Goal: Task Accomplishment & Management: Complete application form

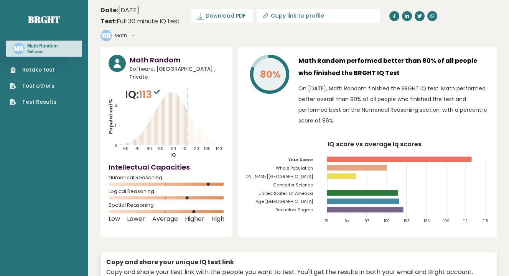
click at [47, 69] on link "Retake test" at bounding box center [33, 70] width 46 height 8
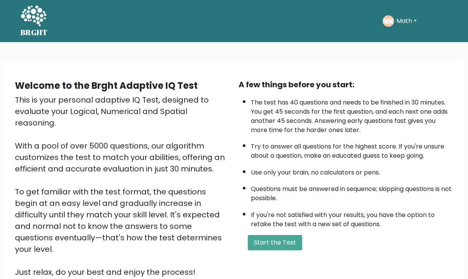
click at [225, 83] on div "Welcome to the Brght Adaptive IQ Test" at bounding box center [122, 86] width 215 height 14
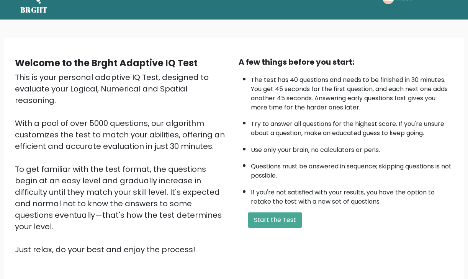
scroll to position [24, 0]
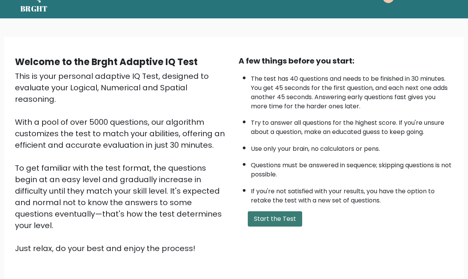
click at [274, 217] on button "Start the Test" at bounding box center [275, 219] width 54 height 15
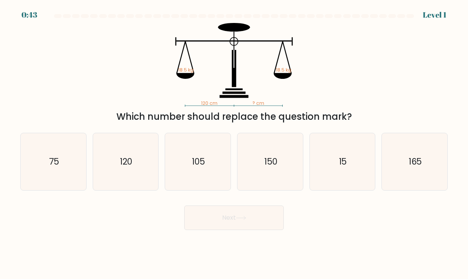
click at [339, 230] on div "Next" at bounding box center [234, 215] width 437 height 30
click at [141, 178] on icon "120" at bounding box center [126, 162] width 58 height 58
click at [234, 144] on input "b. 120" at bounding box center [234, 142] width 0 height 4
radio input "true"
click at [230, 226] on button "Next" at bounding box center [234, 218] width 100 height 25
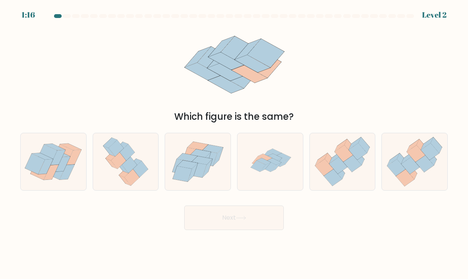
drag, startPoint x: 328, startPoint y: 227, endPoint x: 328, endPoint y: 222, distance: 4.2
click at [328, 222] on div "Next" at bounding box center [234, 215] width 437 height 30
click at [278, 164] on icon at bounding box center [275, 161] width 14 height 7
click at [235, 144] on input "d." at bounding box center [234, 142] width 0 height 4
radio input "true"
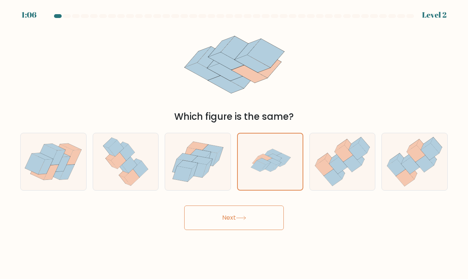
click at [223, 216] on button "Next" at bounding box center [234, 218] width 100 height 25
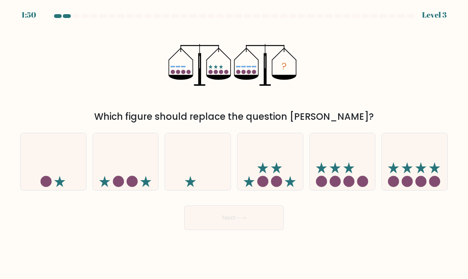
click at [342, 241] on body "1:50 Level 3" at bounding box center [234, 139] width 468 height 279
click at [407, 185] on circle at bounding box center [407, 181] width 11 height 11
click at [235, 144] on input "f." at bounding box center [234, 142] width 0 height 4
radio input "true"
click at [184, 206] on button "Next" at bounding box center [234, 218] width 100 height 25
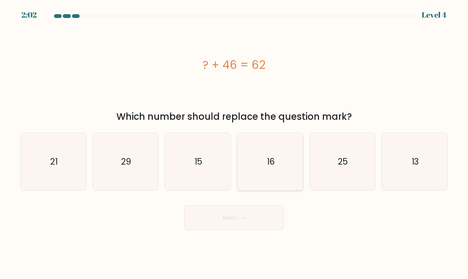
click at [281, 150] on icon "16" at bounding box center [271, 162] width 58 height 58
click at [235, 144] on input "d. 16" at bounding box center [234, 142] width 0 height 4
radio input "true"
click at [241, 217] on icon at bounding box center [241, 218] width 10 height 4
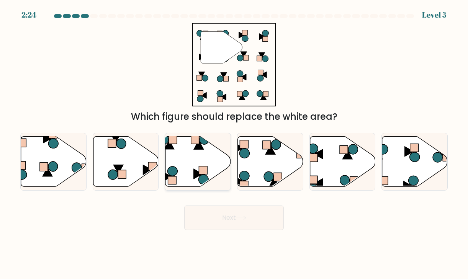
click at [208, 158] on icon at bounding box center [199, 161] width 66 height 50
click at [234, 144] on input "c." at bounding box center [234, 142] width 0 height 4
radio input "true"
click at [222, 217] on button "Next" at bounding box center [234, 218] width 100 height 25
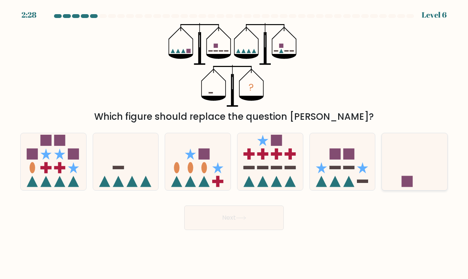
click at [414, 166] on icon at bounding box center [415, 162] width 66 height 54
click at [235, 144] on input "f." at bounding box center [234, 142] width 0 height 4
radio input "true"
click at [184, 206] on button "Next" at bounding box center [234, 218] width 100 height 25
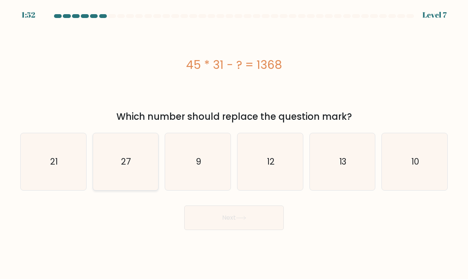
click at [136, 181] on icon "27" at bounding box center [126, 162] width 58 height 58
click at [234, 144] on input "b. 27" at bounding box center [234, 142] width 0 height 4
radio input "true"
click at [217, 217] on button "Next" at bounding box center [234, 218] width 100 height 25
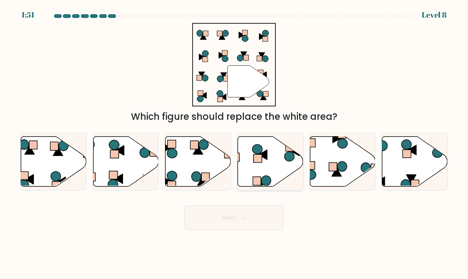
click at [254, 155] on rect at bounding box center [258, 158] width 8 height 8
click at [235, 144] on input "d." at bounding box center [234, 142] width 0 height 4
radio input "true"
click at [246, 210] on button "Next" at bounding box center [234, 218] width 100 height 25
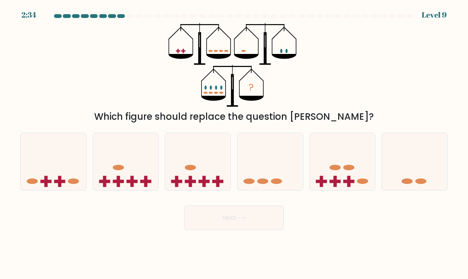
click at [356, 223] on div "Next" at bounding box center [234, 215] width 437 height 30
click at [70, 156] on icon at bounding box center [54, 162] width 66 height 54
click at [234, 144] on input "a." at bounding box center [234, 142] width 0 height 4
radio input "true"
click at [184, 206] on button "Next" at bounding box center [234, 218] width 100 height 25
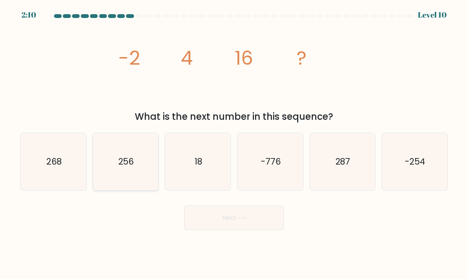
click at [116, 151] on icon "256" at bounding box center [126, 162] width 58 height 58
click at [234, 144] on input "b. 256" at bounding box center [234, 142] width 0 height 4
radio input "true"
click at [184, 206] on button "Next" at bounding box center [234, 218] width 100 height 25
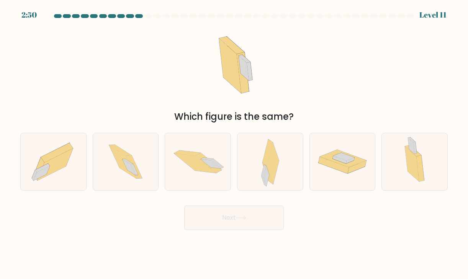
click at [104, 75] on div "Which figure is the same?" at bounding box center [234, 73] width 437 height 101
click at [289, 170] on div at bounding box center [270, 162] width 66 height 58
click at [235, 144] on input "d." at bounding box center [234, 142] width 0 height 4
radio input "true"
click at [184, 206] on button "Next" at bounding box center [234, 218] width 100 height 25
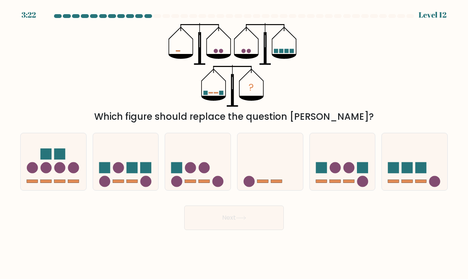
click at [353, 255] on body "3:22 Level 12" at bounding box center [234, 139] width 468 height 279
click at [250, 160] on icon at bounding box center [271, 162] width 66 height 54
click at [235, 144] on input "d." at bounding box center [234, 142] width 0 height 4
radio input "true"
click at [250, 220] on button "Next" at bounding box center [234, 218] width 100 height 25
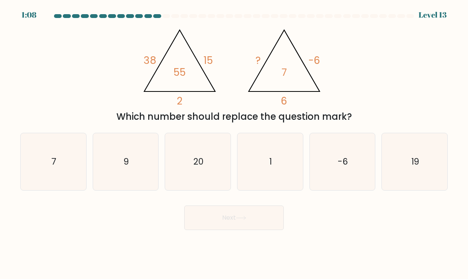
click at [302, 236] on body "1:08 Level 13" at bounding box center [234, 139] width 468 height 279
click at [135, 168] on icon "9" at bounding box center [126, 162] width 58 height 58
click at [234, 144] on input "b. 9" at bounding box center [234, 142] width 0 height 4
radio input "true"
click at [210, 213] on button "Next" at bounding box center [234, 218] width 100 height 25
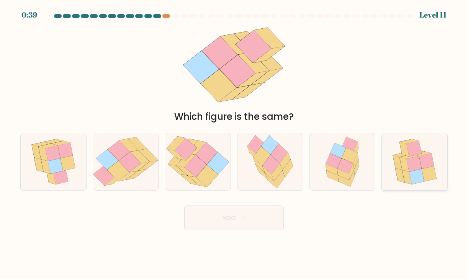
click at [394, 172] on icon at bounding box center [415, 162] width 54 height 58
click at [235, 144] on input "f." at bounding box center [234, 142] width 0 height 4
radio input "true"
click at [266, 216] on button "Next" at bounding box center [234, 218] width 100 height 25
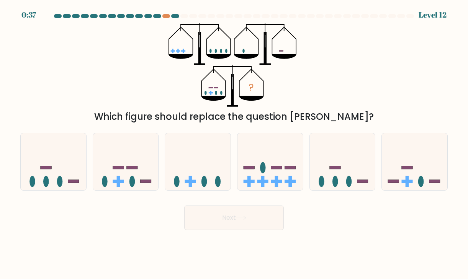
click at [336, 229] on div "Next" at bounding box center [234, 215] width 437 height 30
click at [130, 181] on ellipse at bounding box center [133, 181] width 6 height 11
click at [234, 144] on input "b." at bounding box center [234, 142] width 0 height 4
radio input "true"
click at [217, 210] on button "Next" at bounding box center [234, 218] width 100 height 25
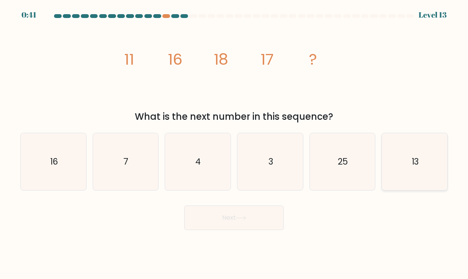
click at [408, 158] on icon "13" at bounding box center [415, 162] width 58 height 58
click at [235, 144] on input "f. 13" at bounding box center [234, 142] width 0 height 4
radio input "true"
click at [272, 219] on button "Next" at bounding box center [234, 218] width 100 height 25
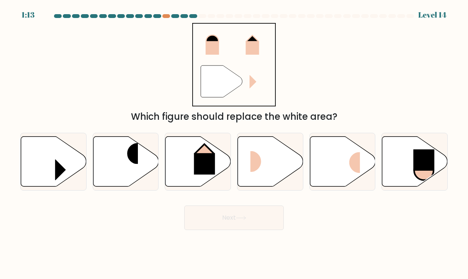
click at [350, 227] on div "Next" at bounding box center [234, 215] width 437 height 30
click at [258, 169] on rect at bounding box center [262, 161] width 22 height 21
click at [235, 144] on input "d." at bounding box center [234, 142] width 0 height 4
radio input "true"
click at [244, 215] on button "Next" at bounding box center [234, 218] width 100 height 25
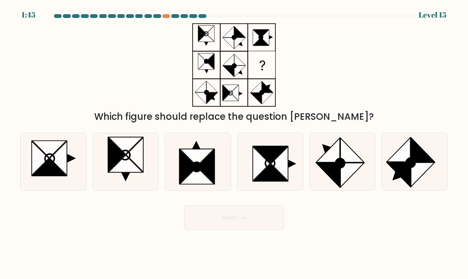
click at [318, 231] on body "1:45 Level 15" at bounding box center [234, 139] width 468 height 279
click at [283, 164] on icon at bounding box center [279, 164] width 17 height 35
click at [235, 144] on input "d." at bounding box center [234, 142] width 0 height 4
radio input "true"
drag, startPoint x: 368, startPoint y: 222, endPoint x: 365, endPoint y: 218, distance: 4.6
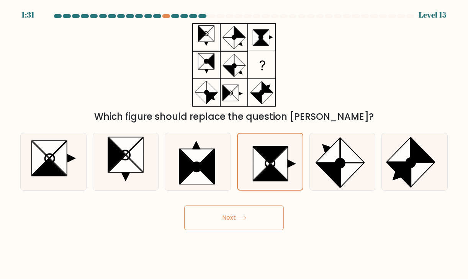
click at [368, 217] on div "Next" at bounding box center [234, 215] width 437 height 30
click at [259, 217] on button "Next" at bounding box center [234, 218] width 100 height 25
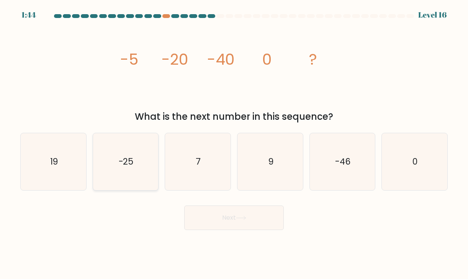
click at [110, 176] on icon "-25" at bounding box center [126, 162] width 58 height 58
click at [234, 144] on input "b. -25" at bounding box center [234, 142] width 0 height 4
radio input "true"
click at [129, 237] on body "1:42 Level 16" at bounding box center [234, 139] width 468 height 279
click at [224, 218] on button "Next" at bounding box center [234, 218] width 100 height 25
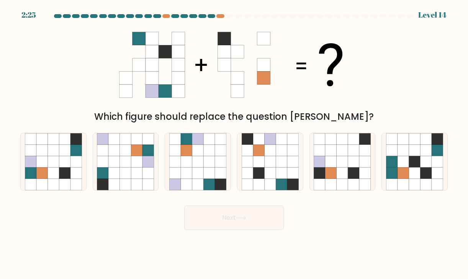
click at [330, 219] on div "Next" at bounding box center [234, 215] width 437 height 30
click at [39, 161] on icon at bounding box center [42, 162] width 12 height 12
click at [234, 144] on input "a." at bounding box center [234, 142] width 0 height 4
radio input "true"
click at [184, 206] on button "Next" at bounding box center [234, 218] width 100 height 25
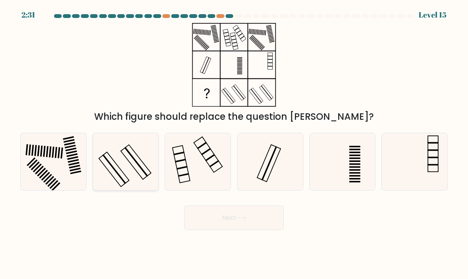
click at [127, 172] on icon at bounding box center [126, 162] width 58 height 58
click at [234, 144] on input "b." at bounding box center [234, 142] width 0 height 4
radio input "true"
click at [184, 206] on button "Next" at bounding box center [234, 218] width 100 height 25
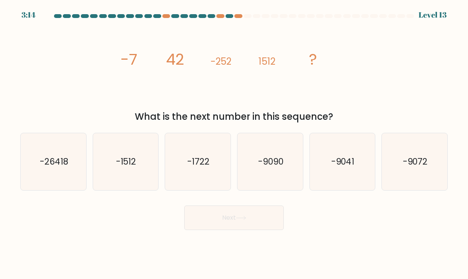
click at [114, 220] on div "Next" at bounding box center [234, 215] width 437 height 30
click at [406, 158] on text "-9072" at bounding box center [415, 162] width 25 height 12
click at [235, 144] on input "f. -9072" at bounding box center [234, 142] width 0 height 4
radio input "true"
click at [184, 206] on button "Next" at bounding box center [234, 218] width 100 height 25
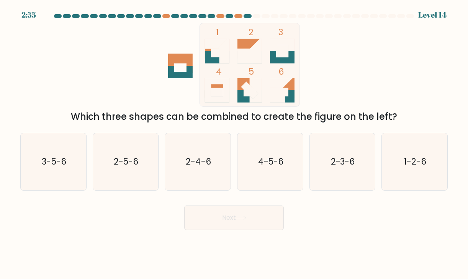
click at [404, 91] on div "1 2 3 4 5 6 Which three shapes can be combined to create the figure on the left?" at bounding box center [234, 73] width 437 height 101
click at [390, 163] on icon "1-2-6" at bounding box center [415, 162] width 58 height 58
click at [235, 144] on input "f. 1-2-6" at bounding box center [234, 142] width 0 height 4
radio input "true"
click at [184, 206] on button "Next" at bounding box center [234, 218] width 100 height 25
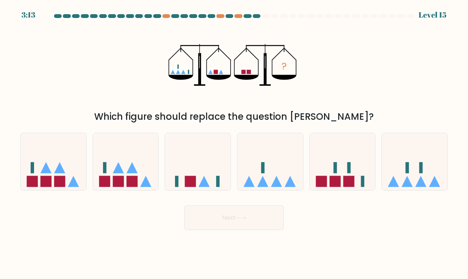
click at [364, 234] on body "3:13 Level 15" at bounding box center [234, 139] width 468 height 279
click at [166, 175] on icon at bounding box center [198, 162] width 66 height 54
click at [234, 144] on input "c." at bounding box center [234, 142] width 0 height 4
radio input "true"
click at [210, 215] on button "Next" at bounding box center [234, 218] width 100 height 25
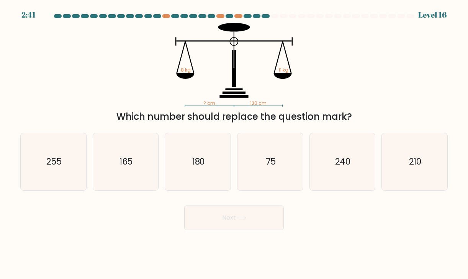
click at [342, 230] on div "Next" at bounding box center [234, 215] width 437 height 30
click at [179, 173] on icon "180" at bounding box center [198, 162] width 58 height 58
click at [234, 144] on input "c. 180" at bounding box center [234, 142] width 0 height 4
radio input "true"
click at [184, 206] on button "Next" at bounding box center [234, 218] width 100 height 25
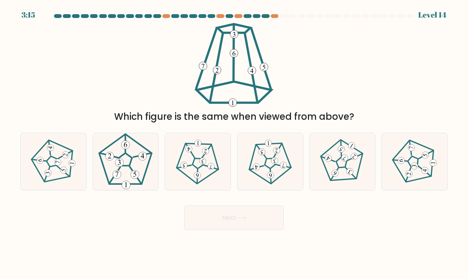
click at [173, 58] on div "Which figure is the same when viewed from above?" at bounding box center [234, 73] width 437 height 101
click at [195, 167] on icon at bounding box center [198, 162] width 46 height 46
click at [234, 144] on input "c." at bounding box center [234, 142] width 0 height 4
radio input "true"
click at [184, 206] on button "Next" at bounding box center [234, 218] width 100 height 25
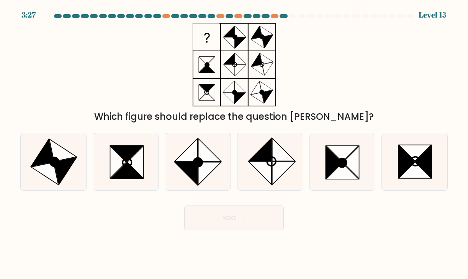
click at [392, 217] on div "Next" at bounding box center [234, 215] width 437 height 30
click at [422, 168] on icon at bounding box center [424, 162] width 16 height 33
click at [235, 144] on input "f." at bounding box center [234, 142] width 0 height 4
radio input "true"
click at [184, 206] on button "Next" at bounding box center [234, 218] width 100 height 25
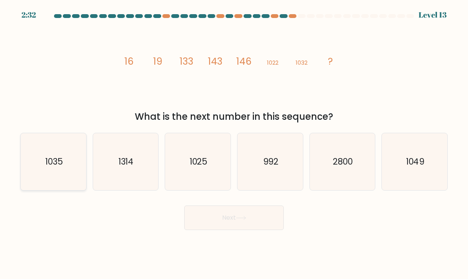
click at [50, 183] on icon "1035" at bounding box center [54, 162] width 58 height 58
click at [234, 144] on input "a. 1035" at bounding box center [234, 142] width 0 height 4
radio input "true"
click at [184, 206] on button "Next" at bounding box center [234, 218] width 100 height 25
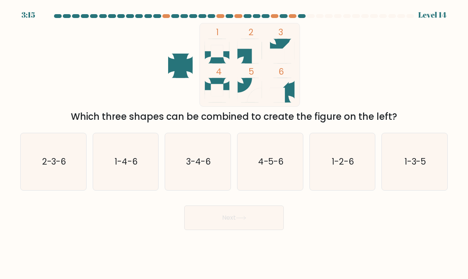
click at [81, 66] on div "1 2 3 4 5 6 Which three shapes can be combined to create the figure on the left?" at bounding box center [234, 73] width 437 height 101
click at [63, 148] on icon "2-3-6" at bounding box center [54, 162] width 58 height 58
click at [234, 144] on input "a. 2-3-6" at bounding box center [234, 142] width 0 height 4
radio input "true"
click at [184, 206] on button "Next" at bounding box center [234, 218] width 100 height 25
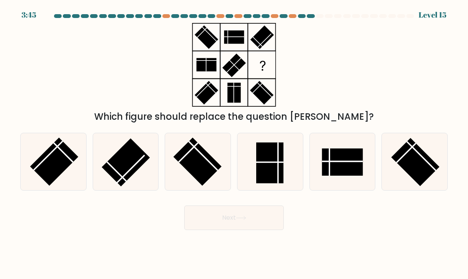
click at [41, 107] on div "Which figure should replace the question mark?" at bounding box center [234, 73] width 437 height 101
click at [260, 159] on rect at bounding box center [269, 163] width 27 height 41
click at [235, 144] on input "d." at bounding box center [234, 142] width 0 height 4
radio input "true"
click at [329, 157] on rect at bounding box center [342, 162] width 41 height 27
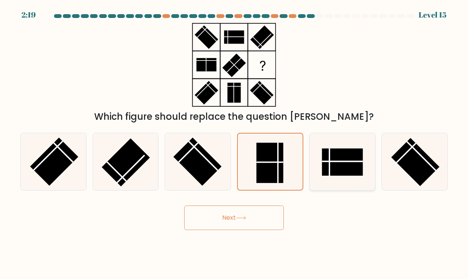
click at [235, 144] on input "e." at bounding box center [234, 142] width 0 height 4
radio input "true"
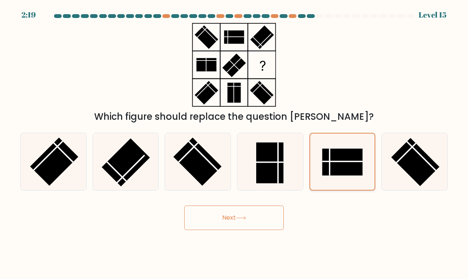
click at [184, 206] on button "Next" at bounding box center [234, 218] width 100 height 25
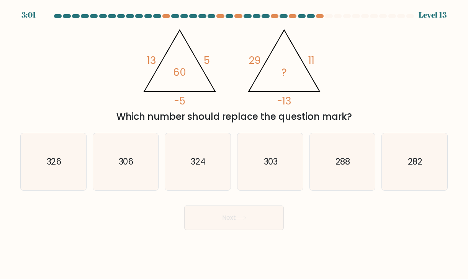
click at [368, 86] on div "@import url('https://fonts.googleapis.com/css?family=Abril+Fatface:400,100,100i…" at bounding box center [234, 73] width 437 height 101
click at [425, 265] on body "2:09 Level 13" at bounding box center [234, 139] width 468 height 279
click at [438, 178] on icon "282" at bounding box center [415, 162] width 58 height 58
click at [235, 144] on input "f. 282" at bounding box center [234, 142] width 0 height 4
radio input "true"
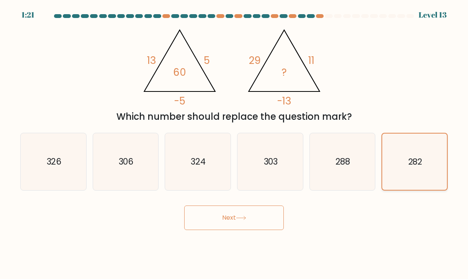
click at [184, 206] on button "Next" at bounding box center [234, 218] width 100 height 25
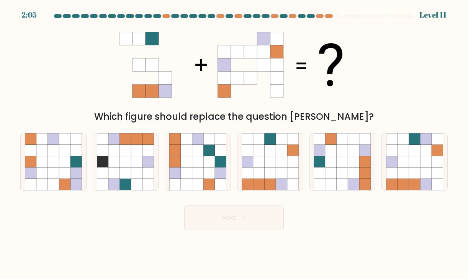
click at [396, 231] on body "2:05 Level 11" at bounding box center [234, 139] width 468 height 279
click at [437, 167] on icon at bounding box center [438, 162] width 12 height 12
click at [235, 144] on input "f." at bounding box center [234, 142] width 0 height 4
radio input "true"
click at [184, 206] on button "Next" at bounding box center [234, 218] width 100 height 25
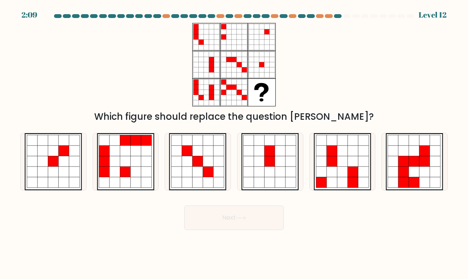
click at [401, 103] on div "Which figure should replace the question mark?" at bounding box center [234, 73] width 437 height 101
click at [424, 71] on div "Which figure should replace the question mark?" at bounding box center [234, 73] width 437 height 101
click at [44, 141] on icon at bounding box center [43, 140] width 11 height 11
click at [234, 141] on input "a." at bounding box center [234, 142] width 0 height 4
radio input "true"
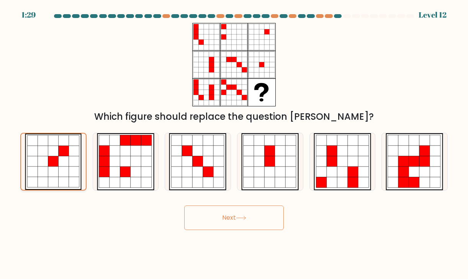
click at [184, 206] on button "Next" at bounding box center [234, 218] width 100 height 25
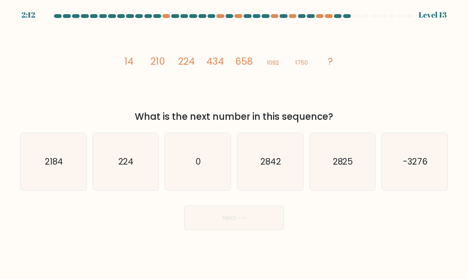
click at [117, 100] on div "image/svg+xml 14 210 224 434 658 1092 1750 ? What is the next number in this se…" at bounding box center [234, 73] width 437 height 101
click at [430, 215] on div "Next" at bounding box center [234, 215] width 437 height 30
click at [294, 154] on icon "2842" at bounding box center [271, 162] width 58 height 58
click at [235, 144] on input "d. 2842" at bounding box center [234, 142] width 0 height 4
radio input "true"
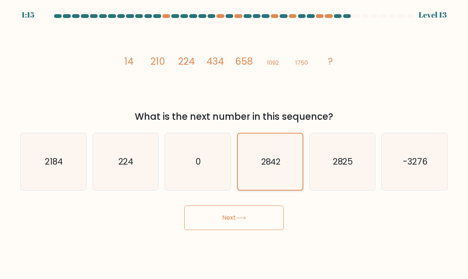
click at [184, 206] on button "Next" at bounding box center [234, 218] width 100 height 25
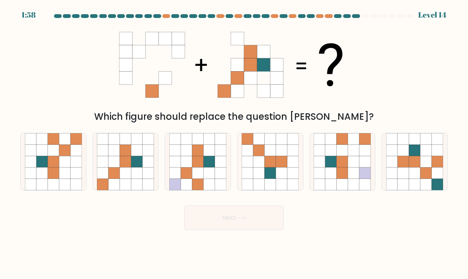
click at [406, 87] on div "Which figure should replace the question mark?" at bounding box center [234, 73] width 437 height 101
click at [61, 174] on icon at bounding box center [65, 174] width 12 height 12
click at [234, 144] on input "a." at bounding box center [234, 142] width 0 height 4
radio input "true"
click at [184, 206] on button "Next" at bounding box center [234, 218] width 100 height 25
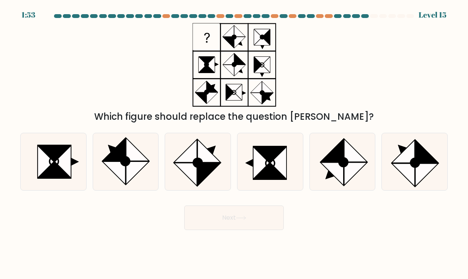
click at [51, 79] on div "Which figure should replace the question mark?" at bounding box center [234, 73] width 437 height 101
click at [49, 164] on icon at bounding box center [46, 162] width 16 height 33
click at [234, 144] on input "a." at bounding box center [234, 142] width 0 height 4
radio input "true"
click at [184, 206] on button "Next" at bounding box center [234, 218] width 100 height 25
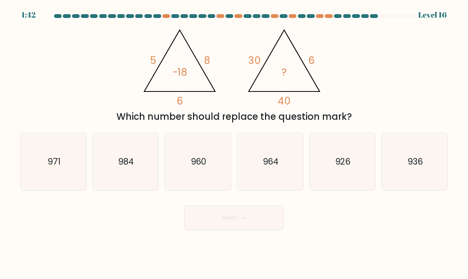
click at [78, 84] on div "@import url('https://fonts.googleapis.com/css?family=Abril+Fatface:400,100,100i…" at bounding box center [234, 73] width 437 height 101
click at [422, 247] on body "0:57 Level 16" at bounding box center [234, 139] width 468 height 279
click at [58, 158] on text "971" at bounding box center [54, 162] width 13 height 12
click at [234, 144] on input "a. 971" at bounding box center [234, 142] width 0 height 4
radio input "true"
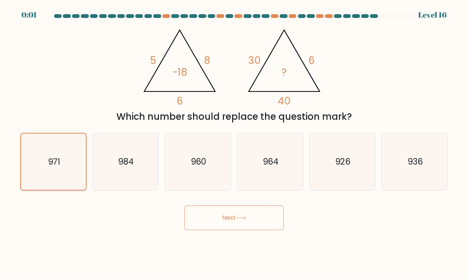
click at [184, 206] on button "Next" at bounding box center [234, 218] width 100 height 25
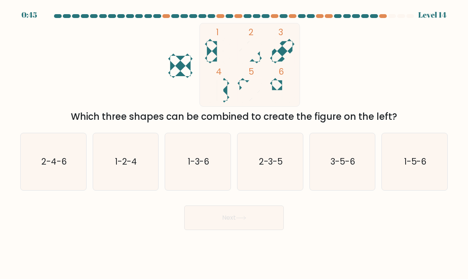
click at [81, 77] on div "1 2 3 4 5 6 Which three shapes can be combined to create the figure on the left?" at bounding box center [234, 73] width 437 height 101
click at [290, 168] on icon "2-3-5" at bounding box center [271, 162] width 58 height 58
click at [235, 144] on input "d. 2-3-5" at bounding box center [234, 142] width 0 height 4
radio input "true"
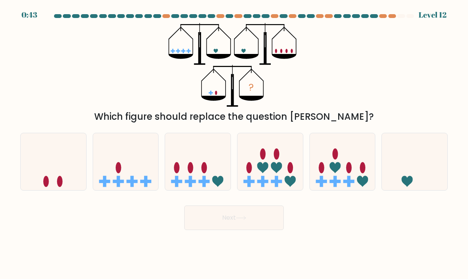
click at [394, 72] on div "? Which figure should replace the question mark?" at bounding box center [234, 73] width 437 height 101
click at [54, 164] on icon at bounding box center [54, 162] width 66 height 54
click at [234, 144] on input "a." at bounding box center [234, 142] width 0 height 4
radio input "true"
click at [184, 206] on button "Next" at bounding box center [234, 218] width 100 height 25
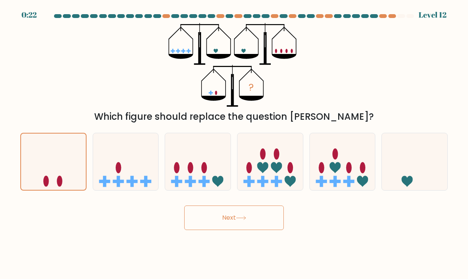
click at [212, 218] on button "Next" at bounding box center [234, 218] width 100 height 25
click at [173, 234] on body "0:21 Level 12" at bounding box center [234, 139] width 468 height 279
click at [244, 215] on button "Next" at bounding box center [234, 218] width 100 height 25
click at [242, 225] on button "Next" at bounding box center [234, 218] width 100 height 25
click at [184, 206] on button "Next" at bounding box center [234, 218] width 100 height 25
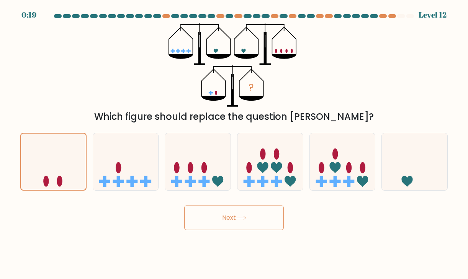
click at [184, 206] on button "Next" at bounding box center [234, 218] width 100 height 25
click at [67, 159] on icon at bounding box center [53, 162] width 65 height 54
click at [234, 144] on input "a." at bounding box center [234, 142] width 0 height 4
click at [205, 224] on button "Next" at bounding box center [234, 218] width 100 height 25
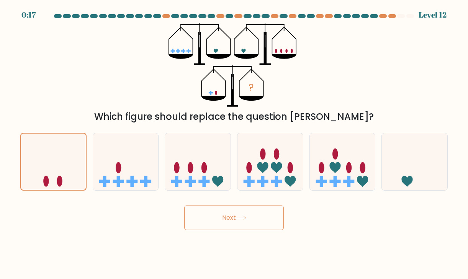
click at [230, 214] on button "Next" at bounding box center [234, 218] width 100 height 25
click at [245, 214] on button "Next" at bounding box center [234, 218] width 100 height 25
click at [244, 214] on button "Next" at bounding box center [234, 218] width 100 height 25
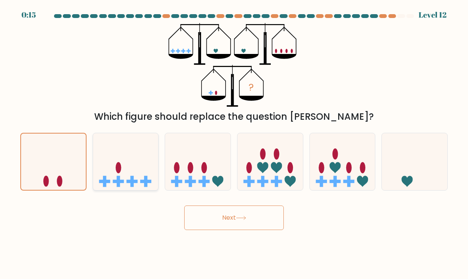
click at [112, 173] on icon at bounding box center [126, 162] width 66 height 54
click at [234, 144] on input "b." at bounding box center [234, 142] width 0 height 4
radio input "true"
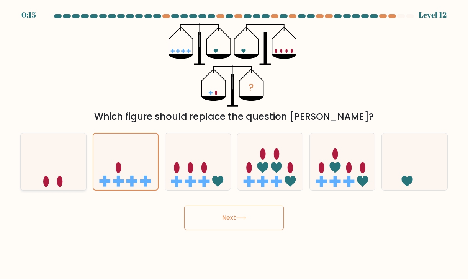
click at [79, 168] on icon at bounding box center [54, 162] width 66 height 54
click at [234, 144] on input "a." at bounding box center [234, 142] width 0 height 4
radio input "true"
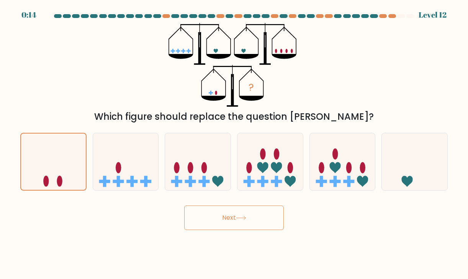
click at [241, 223] on button "Next" at bounding box center [234, 218] width 100 height 25
click at [241, 217] on icon at bounding box center [241, 218] width 10 height 4
click at [240, 217] on icon at bounding box center [241, 218] width 10 height 4
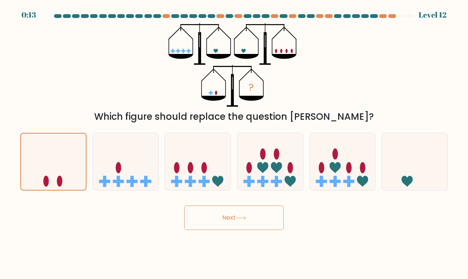
click at [240, 217] on icon at bounding box center [241, 218] width 10 height 4
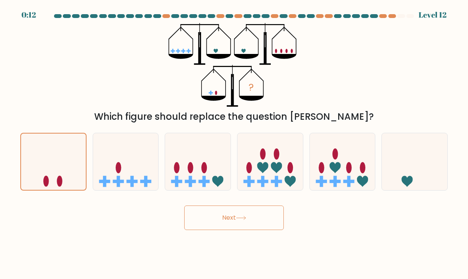
click at [240, 217] on icon at bounding box center [241, 218] width 10 height 4
click at [238, 217] on icon at bounding box center [241, 218] width 10 height 4
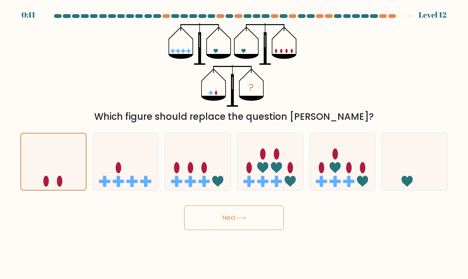
click at [238, 217] on icon at bounding box center [241, 218] width 10 height 4
click at [238, 216] on icon at bounding box center [241, 218] width 10 height 4
click at [239, 215] on button "Next" at bounding box center [234, 218] width 100 height 25
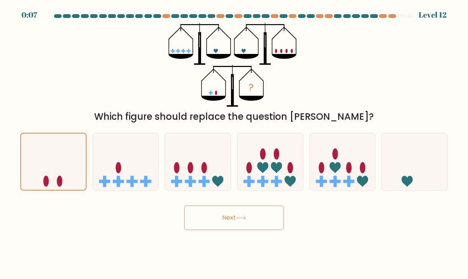
click at [237, 214] on button "Next" at bounding box center [234, 218] width 100 height 25
click at [238, 215] on button "Next" at bounding box center [234, 218] width 100 height 25
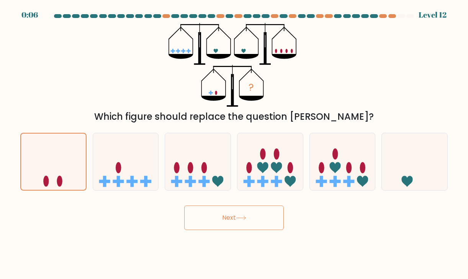
click at [238, 215] on button "Next" at bounding box center [234, 218] width 100 height 25
click at [184, 206] on button "Next" at bounding box center [234, 218] width 100 height 25
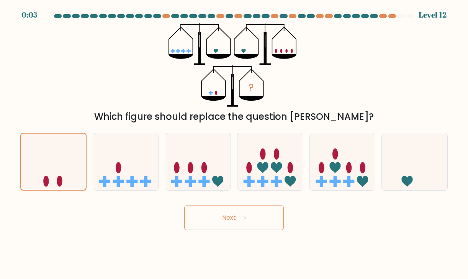
click at [184, 206] on button "Next" at bounding box center [234, 218] width 100 height 25
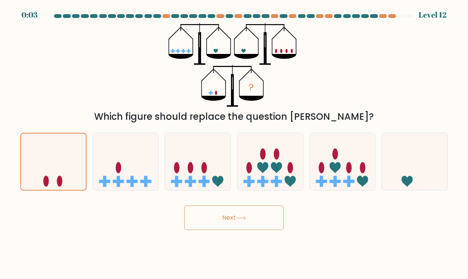
click at [184, 206] on button "Next" at bounding box center [234, 218] width 100 height 25
click at [74, 166] on icon at bounding box center [53, 162] width 65 height 54
click at [234, 144] on input "a." at bounding box center [234, 142] width 0 height 4
click at [74, 166] on icon at bounding box center [53, 162] width 65 height 54
click at [234, 144] on input "a." at bounding box center [234, 142] width 0 height 4
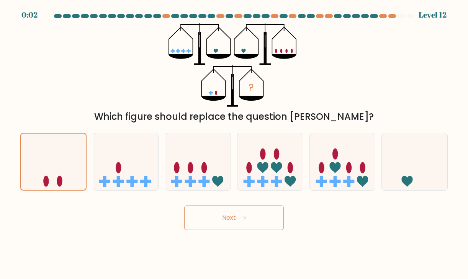
click at [217, 210] on button "Next" at bounding box center [234, 218] width 100 height 25
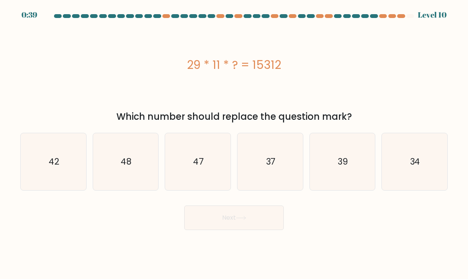
click at [133, 207] on div "Next" at bounding box center [234, 215] width 437 height 30
click at [200, 174] on icon "47" at bounding box center [198, 162] width 58 height 58
click at [234, 144] on input "c. 47" at bounding box center [234, 142] width 0 height 4
radio input "true"
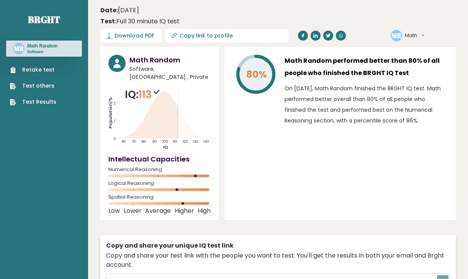
type input "[URL][DOMAIN_NAME]"
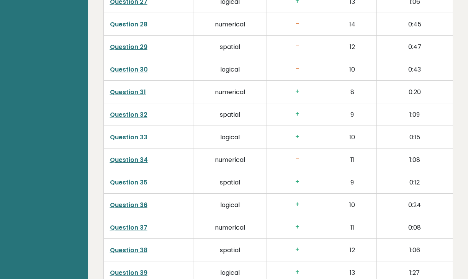
scroll to position [2043, 0]
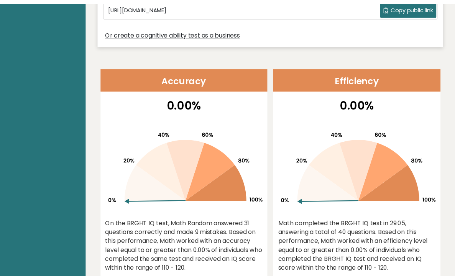
scroll to position [0, 0]
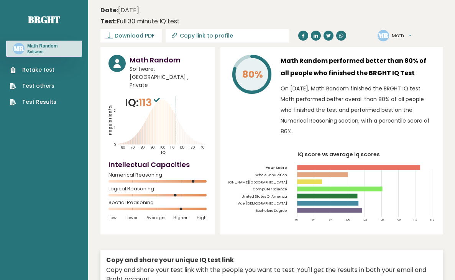
click at [352, 11] on div "Date: [DATE] Test: Full 30 minute IQ test" at bounding box center [265, 16] width 331 height 20
click at [47, 68] on link "Retake test" at bounding box center [33, 70] width 46 height 8
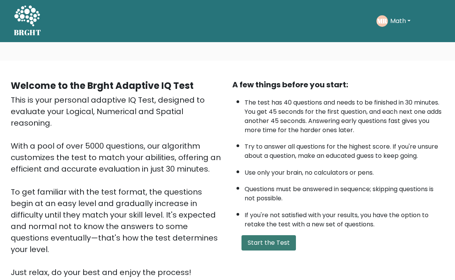
click at [258, 240] on button "Start the Test" at bounding box center [269, 242] width 54 height 15
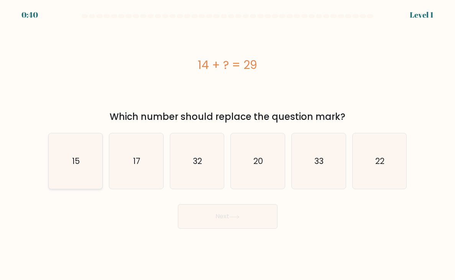
click at [78, 163] on text "15" at bounding box center [76, 161] width 8 height 11
click at [228, 144] on input "a. 15" at bounding box center [228, 142] width 0 height 4
radio input "true"
click at [178, 204] on button "Next" at bounding box center [228, 216] width 100 height 25
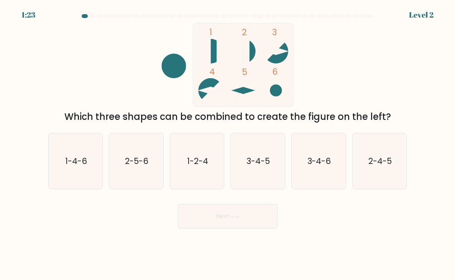
click at [90, 92] on div "1 2 3 4 5 6 Which three shapes can be combined to create the figure on the left?" at bounding box center [228, 73] width 368 height 101
click at [257, 156] on text "3-4-5" at bounding box center [258, 161] width 23 height 11
click at [228, 144] on input "d. 3-4-5" at bounding box center [228, 142] width 0 height 4
radio input "true"
click at [178, 204] on button "Next" at bounding box center [228, 216] width 100 height 25
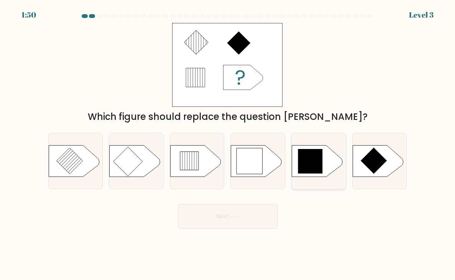
click at [313, 172] on icon at bounding box center [310, 161] width 25 height 25
click at [228, 144] on input "e." at bounding box center [228, 142] width 0 height 4
radio input "true"
click at [178, 204] on button "Next" at bounding box center [228, 216] width 100 height 25
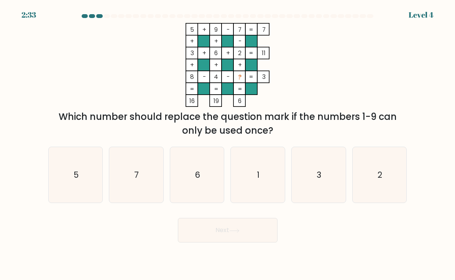
click at [318, 77] on icon "5 + 9 - 7 7 + + - 3 + 6 + 2 11 + + + 8 - 4 - ? = 3 = = = = 16 19 6 =" at bounding box center [228, 65] width 230 height 84
click at [261, 169] on icon "1" at bounding box center [258, 175] width 54 height 54
click at [228, 144] on input "d. 1" at bounding box center [228, 142] width 0 height 4
radio input "true"
click at [178, 218] on button "Next" at bounding box center [228, 230] width 100 height 25
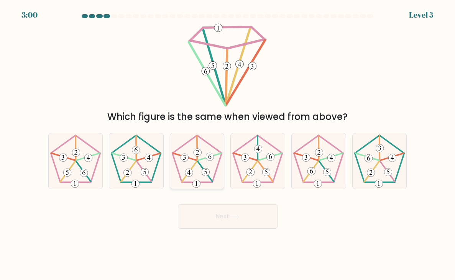
click at [203, 162] on icon at bounding box center [197, 162] width 54 height 54
click at [228, 144] on input "c." at bounding box center [228, 142] width 0 height 4
radio input "true"
click at [178, 204] on button "Next" at bounding box center [228, 216] width 100 height 25
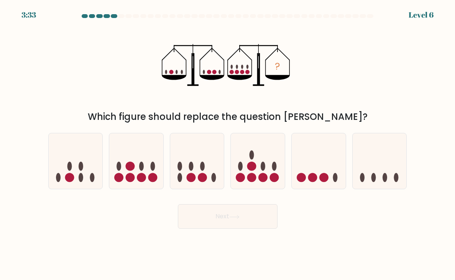
click at [114, 86] on div "? Which figure should replace the question mark?" at bounding box center [228, 73] width 368 height 101
click at [363, 95] on div "? Which figure should replace the question mark?" at bounding box center [228, 73] width 368 height 101
click at [137, 159] on icon at bounding box center [136, 161] width 54 height 45
click at [228, 144] on input "b." at bounding box center [228, 142] width 0 height 4
radio input "true"
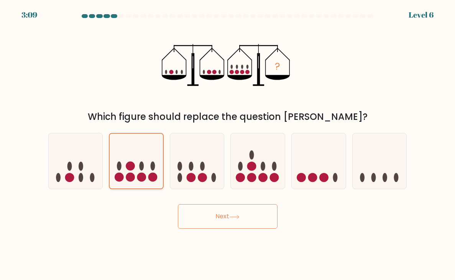
click at [178, 204] on button "Next" at bounding box center [228, 216] width 100 height 25
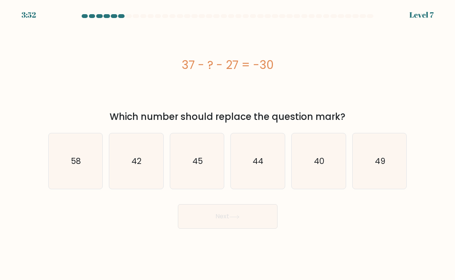
click at [247, 81] on div "37 - ? - 27 = -30" at bounding box center [227, 65] width 359 height 84
click at [308, 158] on icon "40" at bounding box center [319, 162] width 54 height 54
click at [228, 144] on input "e. 40" at bounding box center [228, 142] width 0 height 4
radio input "true"
click at [178, 204] on button "Next" at bounding box center [228, 216] width 100 height 25
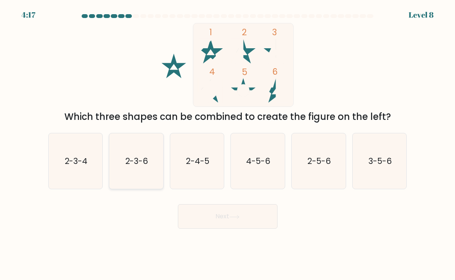
click at [141, 169] on icon "2-3-6" at bounding box center [136, 162] width 54 height 54
click at [228, 144] on input "b. 2-3-6" at bounding box center [228, 142] width 0 height 4
radio input "true"
click at [178, 204] on button "Next" at bounding box center [228, 216] width 100 height 25
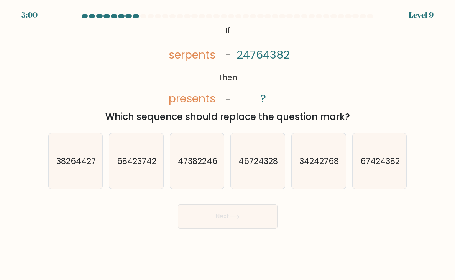
click at [347, 79] on div "@import url('https://fonts.googleapis.com/css?family=Abril+Fatface:400,100,100i…" at bounding box center [228, 73] width 368 height 101
click at [385, 150] on icon "67424382" at bounding box center [380, 162] width 54 height 54
click at [228, 144] on input "f. 67424382" at bounding box center [228, 142] width 0 height 4
radio input "true"
click at [178, 204] on button "Next" at bounding box center [228, 216] width 100 height 25
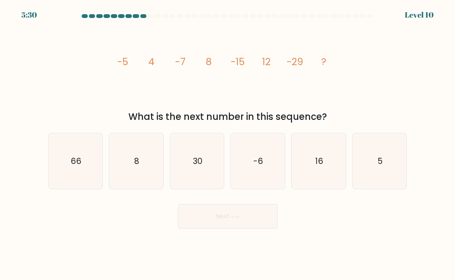
click at [406, 102] on div "image/svg+xml -5 4 -7 8 -15 12 -29 ? What is the next number in this sequence?" at bounding box center [228, 73] width 368 height 101
click at [340, 154] on icon "16" at bounding box center [319, 162] width 54 height 54
click at [228, 144] on input "e. 16" at bounding box center [228, 142] width 0 height 4
radio input "true"
click at [178, 204] on button "Next" at bounding box center [228, 216] width 100 height 25
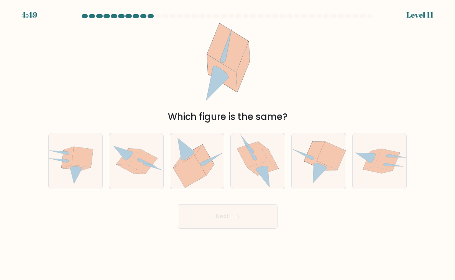
drag, startPoint x: 397, startPoint y: 89, endPoint x: 387, endPoint y: 92, distance: 10.4
click at [390, 90] on div "Which figure is the same?" at bounding box center [228, 73] width 368 height 101
click at [325, 167] on icon at bounding box center [320, 165] width 13 height 5
click at [228, 144] on input "e." at bounding box center [228, 142] width 0 height 4
radio input "true"
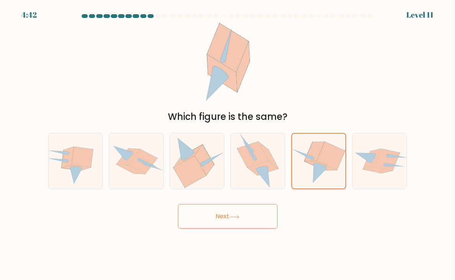
click at [178, 204] on button "Next" at bounding box center [228, 216] width 100 height 25
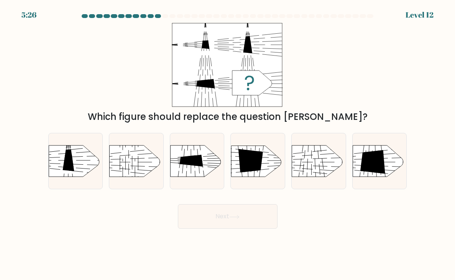
click at [371, 105] on div "Which figure should replace the question mark?" at bounding box center [228, 73] width 368 height 101
click at [385, 161] on rect at bounding box center [346, 138] width 140 height 107
click at [228, 144] on input "f." at bounding box center [228, 142] width 0 height 4
radio input "true"
click at [178, 204] on button "Next" at bounding box center [228, 216] width 100 height 25
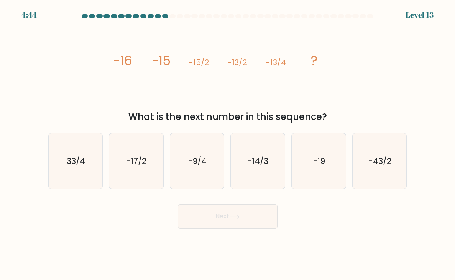
click at [427, 78] on form at bounding box center [227, 121] width 455 height 215
click at [205, 163] on text "-9/4" at bounding box center [198, 161] width 18 height 11
click at [228, 144] on input "c. -9/4" at bounding box center [228, 142] width 0 height 4
radio input "true"
click at [178, 204] on button "Next" at bounding box center [228, 216] width 100 height 25
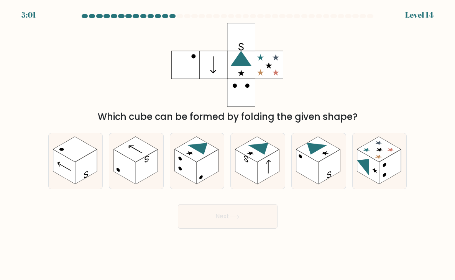
click at [371, 87] on div "Which cube can be formed by folding the given shape?" at bounding box center [228, 73] width 368 height 101
click at [399, 164] on rect at bounding box center [390, 167] width 22 height 35
click at [228, 144] on input "f." at bounding box center [228, 142] width 0 height 4
radio input "true"
click at [178, 204] on button "Next" at bounding box center [228, 216] width 100 height 25
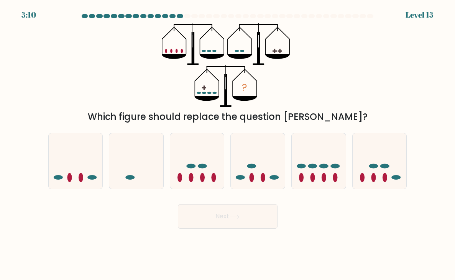
click at [409, 71] on div "? Which figure should replace the question mark?" at bounding box center [228, 73] width 368 height 101
click at [219, 164] on icon at bounding box center [197, 161] width 54 height 45
click at [228, 144] on input "c." at bounding box center [228, 142] width 0 height 4
radio input "true"
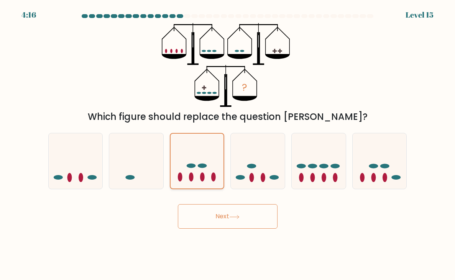
click at [178, 204] on button "Next" at bounding box center [228, 216] width 100 height 25
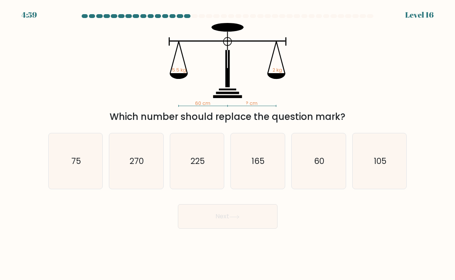
click at [401, 79] on div "60 cm ? cm 5.5 kg 2 kg Which number should replace the question mark?" at bounding box center [228, 73] width 368 height 101
click at [401, 212] on div "Next" at bounding box center [228, 214] width 368 height 30
click at [261, 164] on text "165" at bounding box center [258, 161] width 13 height 11
click at [228, 144] on input "d. 165" at bounding box center [228, 142] width 0 height 4
radio input "true"
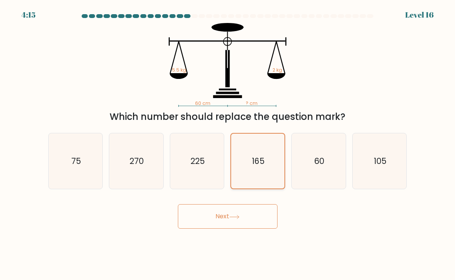
click at [178, 204] on button "Next" at bounding box center [228, 216] width 100 height 25
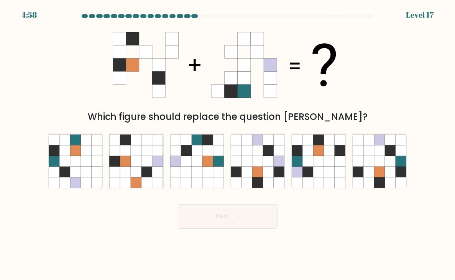
click at [400, 103] on div "Which figure should replace the question mark?" at bounding box center [228, 73] width 368 height 101
click at [123, 168] on icon at bounding box center [125, 172] width 11 height 11
click at [228, 144] on input "b." at bounding box center [228, 142] width 0 height 4
radio input "true"
click at [178, 204] on button "Next" at bounding box center [228, 216] width 100 height 25
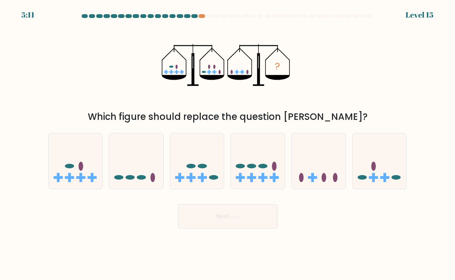
click at [352, 96] on div "? Which figure should replace the question mark?" at bounding box center [228, 73] width 368 height 101
click at [325, 162] on icon at bounding box center [319, 161] width 54 height 45
click at [228, 144] on input "e." at bounding box center [228, 142] width 0 height 4
radio input "true"
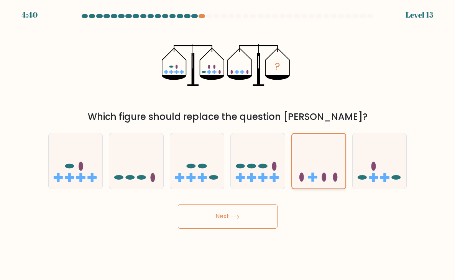
click at [178, 204] on button "Next" at bounding box center [228, 216] width 100 height 25
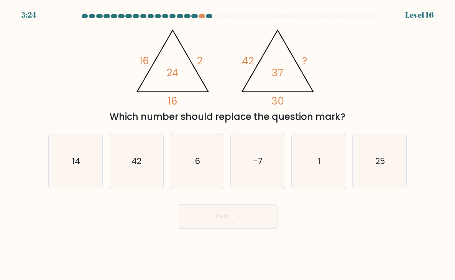
drag, startPoint x: 375, startPoint y: 100, endPoint x: 369, endPoint y: 104, distance: 6.4
click at [370, 101] on div "@import url('https://fonts.googleapis.com/css?family=Abril+Fatface:400,100,100i…" at bounding box center [228, 73] width 368 height 101
click at [414, 205] on form at bounding box center [227, 121] width 455 height 215
click at [385, 214] on div "Next" at bounding box center [228, 214] width 368 height 30
click at [191, 149] on icon "6" at bounding box center [197, 162] width 54 height 54
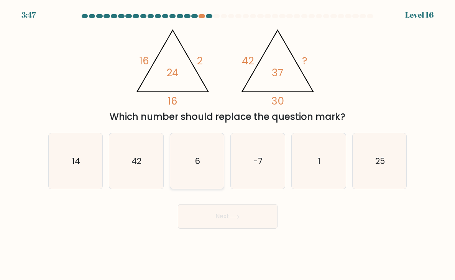
click at [228, 144] on input "c. 6" at bounding box center [228, 142] width 0 height 4
radio input "true"
click at [178, 204] on button "Next" at bounding box center [228, 216] width 100 height 25
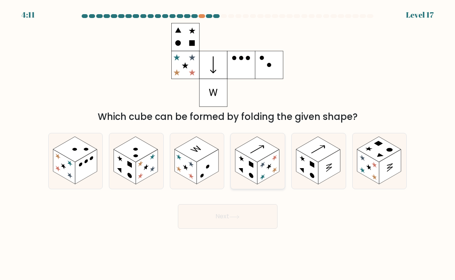
click at [258, 171] on rect at bounding box center [269, 167] width 22 height 35
click at [228, 144] on input "d." at bounding box center [228, 142] width 0 height 4
radio input "true"
click at [178, 204] on button "Next" at bounding box center [228, 216] width 100 height 25
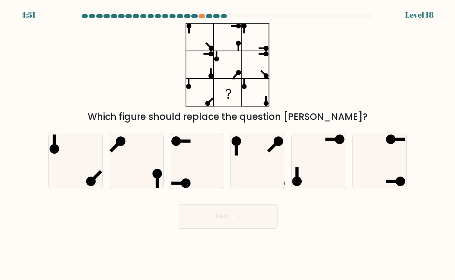
drag, startPoint x: 343, startPoint y: 225, endPoint x: 337, endPoint y: 223, distance: 6.2
click at [337, 224] on div "Next" at bounding box center [228, 214] width 368 height 30
click at [337, 223] on div "Next" at bounding box center [228, 214] width 368 height 30
click at [82, 161] on icon at bounding box center [76, 162] width 54 height 54
click at [228, 144] on input "a." at bounding box center [228, 142] width 0 height 4
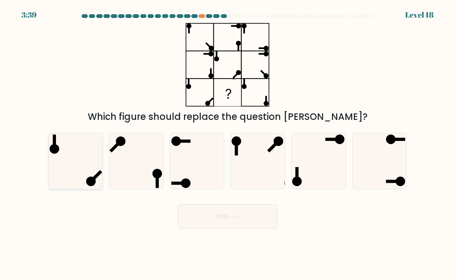
radio input "true"
click at [193, 209] on button "Next" at bounding box center [228, 216] width 100 height 25
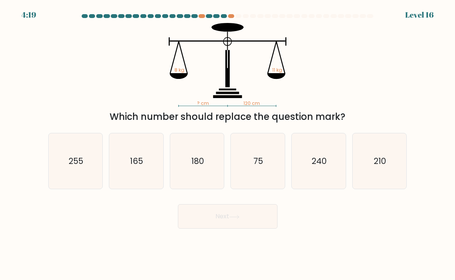
click at [113, 71] on icon "? cm 120 cm 8 kg 11 kg" at bounding box center [228, 65] width 230 height 84
click at [139, 159] on text "165" at bounding box center [136, 161] width 13 height 11
click at [228, 144] on input "b. 165" at bounding box center [228, 142] width 0 height 4
radio input "true"
click at [178, 204] on button "Next" at bounding box center [228, 216] width 100 height 25
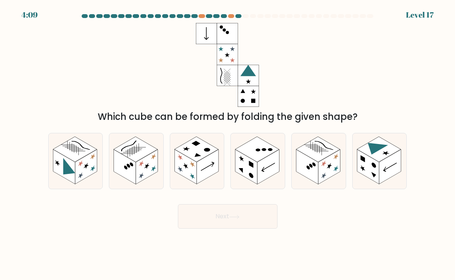
click at [128, 92] on div "Which cube can be formed by folding the given shape?" at bounding box center [228, 73] width 368 height 101
click at [264, 162] on rect at bounding box center [269, 167] width 22 height 35
click at [228, 144] on input "d." at bounding box center [228, 142] width 0 height 4
radio input "true"
click at [178, 204] on button "Next" at bounding box center [228, 216] width 100 height 25
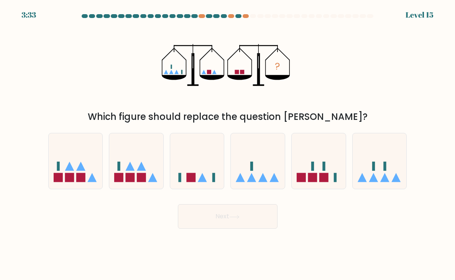
drag, startPoint x: 344, startPoint y: 90, endPoint x: 343, endPoint y: 83, distance: 6.9
click at [342, 87] on div "? Which figure should replace the question mark?" at bounding box center [228, 73] width 368 height 101
click at [343, 83] on div "? Which figure should replace the question mark?" at bounding box center [228, 73] width 368 height 101
click at [194, 174] on rect at bounding box center [190, 177] width 9 height 9
click at [228, 144] on input "c." at bounding box center [228, 142] width 0 height 4
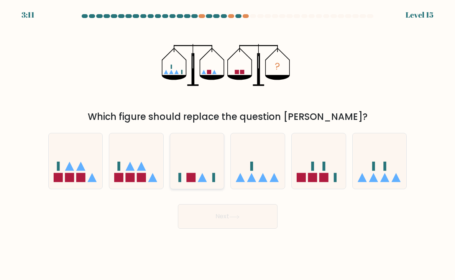
radio input "true"
click at [178, 204] on button "Next" at bounding box center [228, 216] width 100 height 25
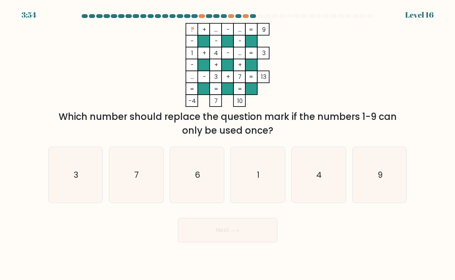
click at [327, 59] on icon "? + ... - ... 9 - - - 1 + 4 - ... 3 - + + ... - 3 + 7 = 13 = = = = -4 7 10 =" at bounding box center [228, 65] width 230 height 84
click at [382, 169] on text "9" at bounding box center [380, 174] width 5 height 11
click at [228, 144] on input "f. 9" at bounding box center [228, 142] width 0 height 4
radio input "true"
click at [178, 218] on button "Next" at bounding box center [228, 230] width 100 height 25
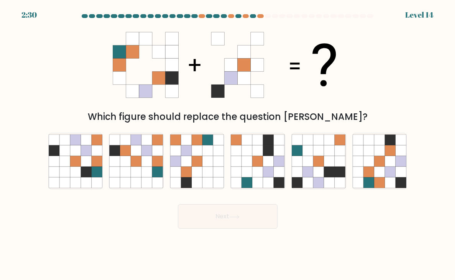
click at [377, 103] on div "Which figure should replace the question mark?" at bounding box center [228, 73] width 368 height 101
click at [394, 169] on icon at bounding box center [390, 172] width 11 height 11
click at [228, 144] on input "f." at bounding box center [228, 142] width 0 height 4
radio input "true"
click at [178, 204] on button "Next" at bounding box center [228, 216] width 100 height 25
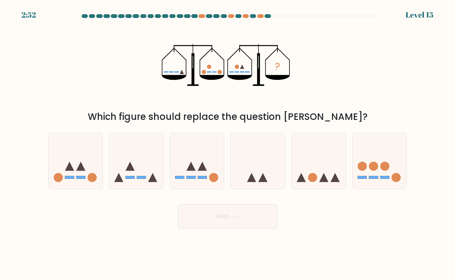
click at [404, 83] on div "? Which figure should replace the question mark?" at bounding box center [228, 73] width 368 height 101
click at [129, 155] on icon at bounding box center [136, 161] width 54 height 45
click at [228, 144] on input "b." at bounding box center [228, 142] width 0 height 4
radio input "true"
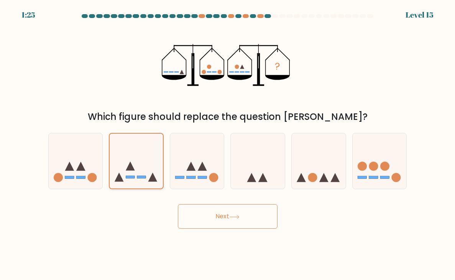
click at [178, 204] on button "Next" at bounding box center [228, 216] width 100 height 25
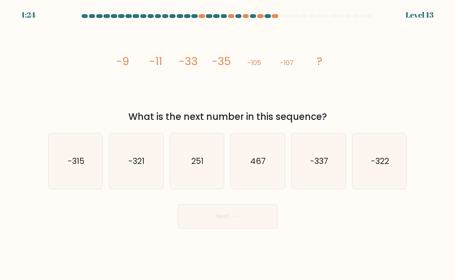
click at [360, 108] on div "image/svg+xml -9 -11 -33 -35 -105 -107 ? What is the next number in this sequen…" at bounding box center [228, 73] width 368 height 101
click at [323, 162] on text "-337" at bounding box center [319, 161] width 18 height 11
click at [228, 144] on input "e. -337" at bounding box center [228, 142] width 0 height 4
radio input "true"
click at [178, 204] on button "Next" at bounding box center [228, 216] width 100 height 25
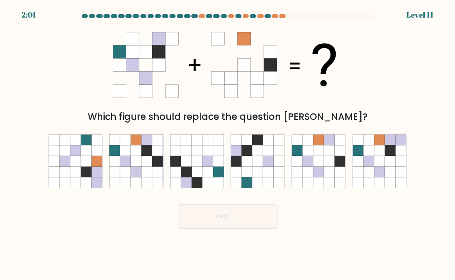
drag, startPoint x: 391, startPoint y: 99, endPoint x: 385, endPoint y: 106, distance: 9.3
click at [387, 104] on div "Which figure should replace the question mark?" at bounding box center [228, 73] width 368 height 101
click at [142, 158] on icon at bounding box center [146, 161] width 11 height 11
click at [228, 144] on input "b." at bounding box center [228, 142] width 0 height 4
radio input "true"
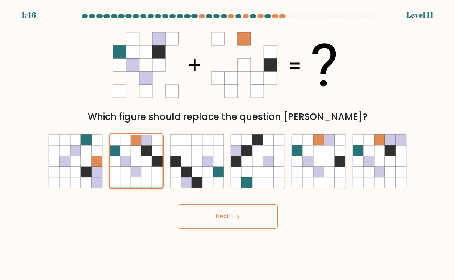
click at [178, 204] on button "Next" at bounding box center [228, 216] width 100 height 25
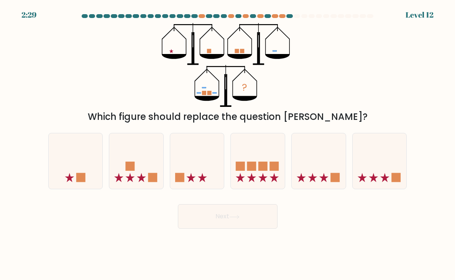
click at [356, 68] on div "? Which figure should replace the question mark?" at bounding box center [228, 73] width 368 height 101
click at [235, 167] on icon at bounding box center [258, 161] width 54 height 45
click at [228, 144] on input "d." at bounding box center [228, 142] width 0 height 4
radio input "true"
click at [178, 204] on button "Next" at bounding box center [228, 216] width 100 height 25
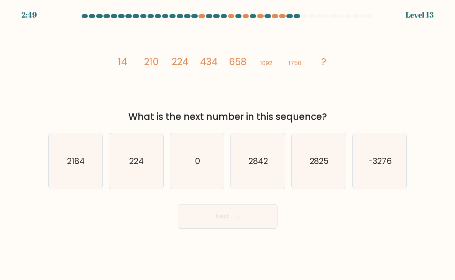
click at [406, 84] on div "image/svg+xml 14 210 224 434 658 1092 1750 ? What is the next number in this se…" at bounding box center [228, 73] width 368 height 101
click at [261, 170] on icon "2842" at bounding box center [258, 162] width 54 height 54
click at [228, 144] on input "d. 2842" at bounding box center [228, 142] width 0 height 4
radio input "true"
click at [178, 204] on button "Next" at bounding box center [228, 216] width 100 height 25
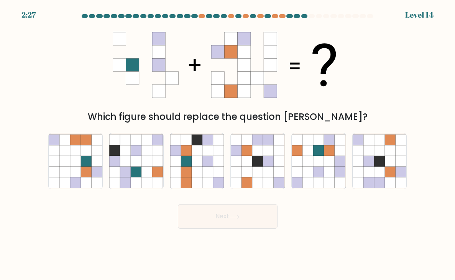
click at [398, 80] on div "Which figure should replace the question mark?" at bounding box center [228, 73] width 368 height 101
click at [365, 99] on div "Which figure should replace the question mark?" at bounding box center [228, 73] width 368 height 101
click at [305, 167] on icon at bounding box center [307, 172] width 11 height 11
click at [228, 144] on input "e." at bounding box center [228, 142] width 0 height 4
radio input "true"
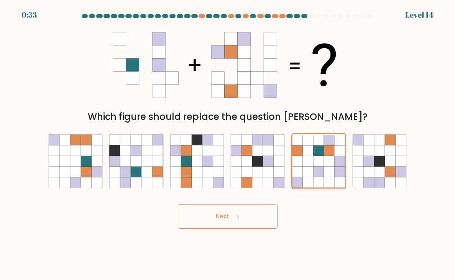
click at [178, 204] on button "Next" at bounding box center [228, 216] width 100 height 25
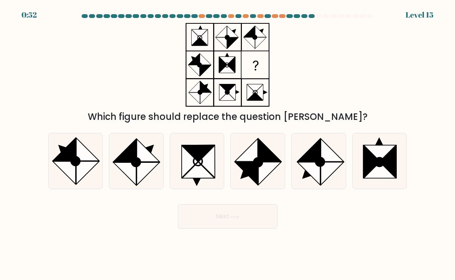
click at [376, 98] on div "Which figure should replace the question mark?" at bounding box center [228, 73] width 368 height 101
click at [380, 183] on icon at bounding box center [380, 162] width 54 height 54
click at [228, 144] on input "f." at bounding box center [228, 142] width 0 height 4
radio input "true"
click at [178, 204] on button "Next" at bounding box center [228, 216] width 100 height 25
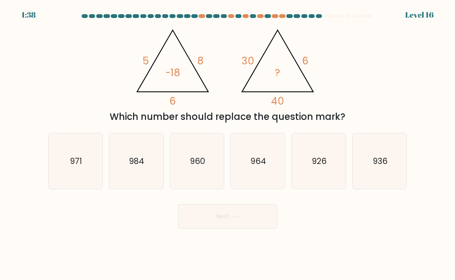
click at [405, 101] on div "@import url('https://fonts.googleapis.com/css?family=Abril+Fatface:400,100,100i…" at bounding box center [228, 73] width 368 height 101
click at [202, 167] on icon "960" at bounding box center [197, 162] width 54 height 54
click at [228, 144] on input "c. 960" at bounding box center [228, 142] width 0 height 4
radio input "true"
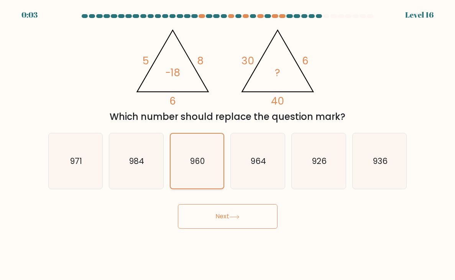
click at [178, 204] on button "Next" at bounding box center [228, 216] width 100 height 25
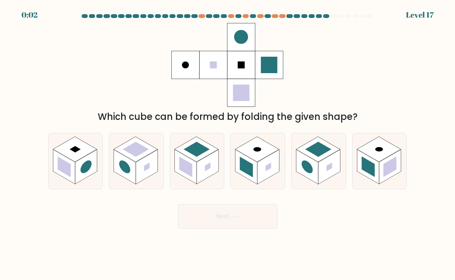
click at [341, 79] on div "Which cube can be formed by folding the given shape?" at bounding box center [228, 73] width 368 height 101
click at [85, 150] on rect at bounding box center [75, 149] width 44 height 25
click at [228, 144] on input "a." at bounding box center [228, 142] width 0 height 4
radio input "true"
click at [178, 204] on button "Next" at bounding box center [228, 216] width 100 height 25
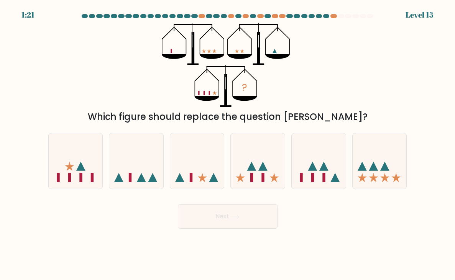
click at [363, 60] on div "? Which figure should replace the question mark?" at bounding box center [228, 73] width 368 height 101
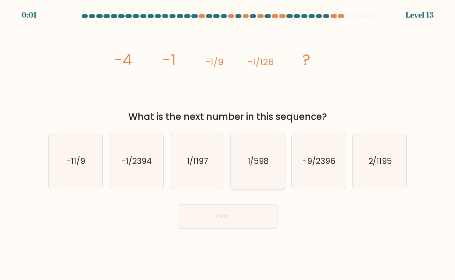
click at [265, 155] on icon "1/598" at bounding box center [258, 162] width 54 height 54
click at [228, 144] on input "d. 1/598" at bounding box center [228, 142] width 0 height 4
radio input "true"
click at [178, 204] on button "Next" at bounding box center [228, 216] width 100 height 25
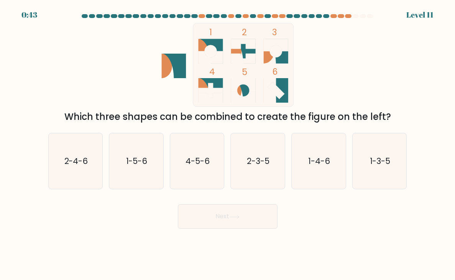
click at [365, 99] on div "1 2 3 4 5 6 Which three shapes can be combined to create the figure on the left?" at bounding box center [228, 73] width 368 height 101
click at [368, 92] on div "1 2 3 4 5 6 Which three shapes can be combined to create the figure on the left?" at bounding box center [228, 73] width 368 height 101
click at [390, 146] on icon "1-3-5" at bounding box center [380, 162] width 54 height 54
click at [228, 144] on input "f. 1-3-5" at bounding box center [228, 142] width 0 height 4
radio input "true"
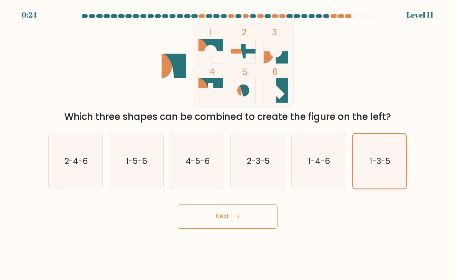
click at [178, 204] on button "Next" at bounding box center [228, 216] width 100 height 25
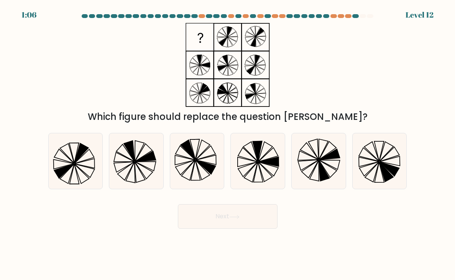
drag, startPoint x: 381, startPoint y: 62, endPoint x: 383, endPoint y: 58, distance: 4.6
click at [383, 58] on div "Which figure should replace the question [PERSON_NAME]?" at bounding box center [228, 73] width 368 height 101
drag, startPoint x: 383, startPoint y: 56, endPoint x: 384, endPoint y: 76, distance: 19.9
click at [384, 76] on div "Which figure should replace the question [PERSON_NAME]?" at bounding box center [228, 73] width 368 height 101
click at [190, 175] on icon at bounding box center [197, 162] width 54 height 54
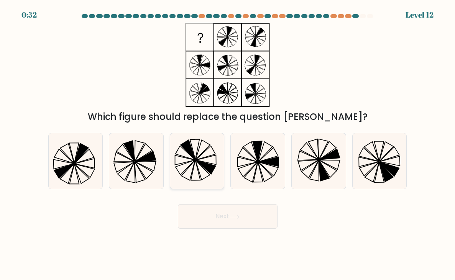
click at [228, 144] on input "c." at bounding box center [228, 142] width 0 height 4
radio input "true"
click at [199, 216] on button "Next" at bounding box center [228, 216] width 100 height 25
click at [243, 219] on button "Next" at bounding box center [228, 216] width 100 height 25
click at [246, 221] on button "Next" at bounding box center [228, 216] width 100 height 25
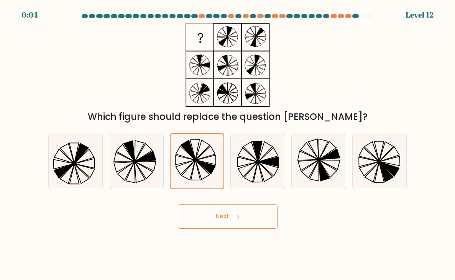
click at [228, 222] on button "Next" at bounding box center [228, 216] width 100 height 25
click at [178, 204] on button "Next" at bounding box center [228, 216] width 100 height 25
click at [232, 212] on button "Next" at bounding box center [228, 216] width 100 height 25
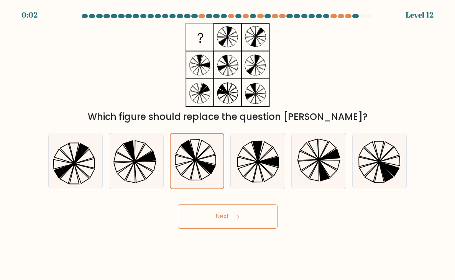
click at [203, 125] on form at bounding box center [227, 121] width 455 height 215
click at [228, 162] on div "d." at bounding box center [257, 161] width 61 height 56
click at [212, 162] on icon at bounding box center [197, 161] width 53 height 53
click at [228, 144] on input "c." at bounding box center [228, 142] width 0 height 4
click at [255, 163] on icon at bounding box center [258, 162] width 54 height 54
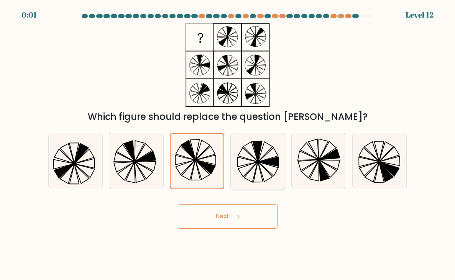
click at [228, 144] on input "d." at bounding box center [228, 142] width 0 height 4
radio input "true"
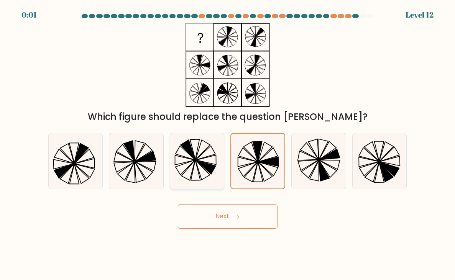
click at [215, 163] on icon at bounding box center [197, 162] width 54 height 54
click at [228, 144] on input "c." at bounding box center [228, 142] width 0 height 4
radio input "true"
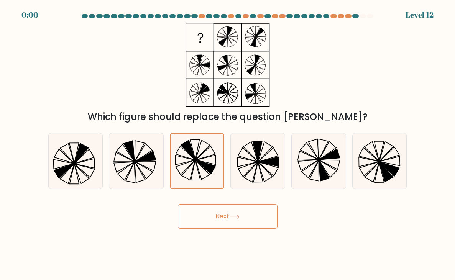
click at [228, 227] on button "Next" at bounding box center [228, 216] width 100 height 25
click at [228, 225] on button "Next" at bounding box center [228, 216] width 100 height 25
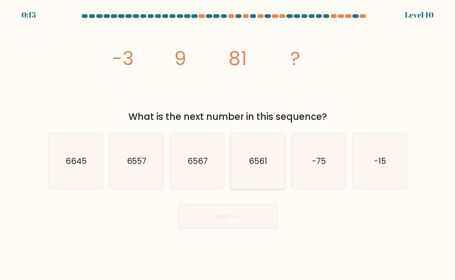
click at [268, 163] on icon "6561" at bounding box center [258, 162] width 54 height 54
click at [228, 144] on input "d. 6561" at bounding box center [228, 142] width 0 height 4
radio input "true"
click at [178, 204] on button "Next" at bounding box center [228, 216] width 100 height 25
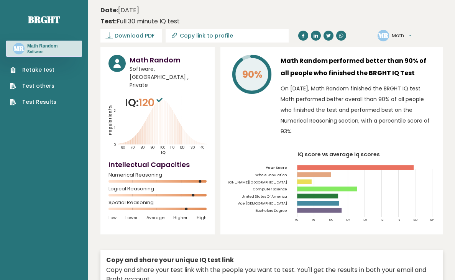
click at [352, 22] on div "Date: [DATE] Test: Full 30 minute IQ test" at bounding box center [265, 16] width 331 height 20
click at [323, 27] on header "Date: [DATE] Test: Full 30 minute IQ test Download PDF Downloading... Downloadi…" at bounding box center [271, 23] width 342 height 39
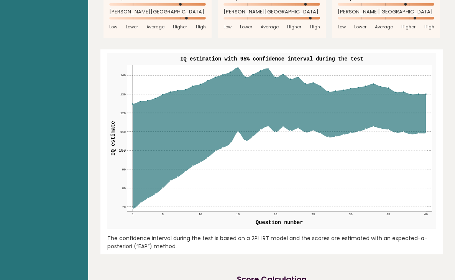
scroll to position [922, 0]
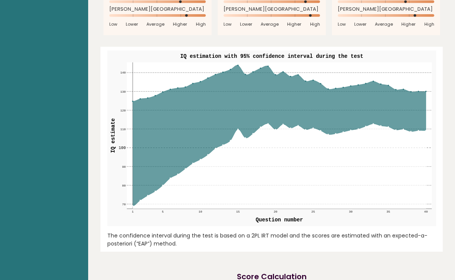
click at [238, 67] on icon at bounding box center [279, 136] width 293 height 141
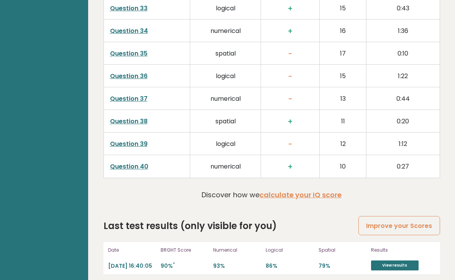
scroll to position [2058, 0]
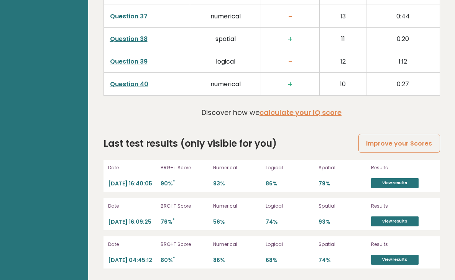
click at [217, 138] on h2 "Last test results (only visible for you)" at bounding box center [190, 144] width 173 height 14
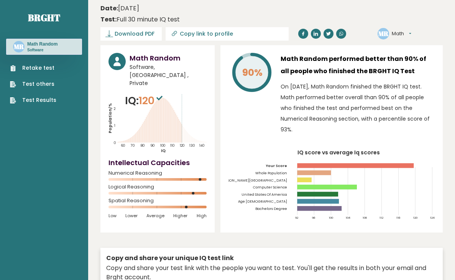
scroll to position [0, 0]
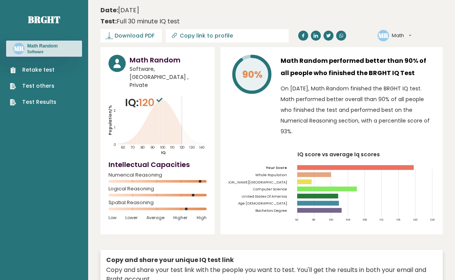
click at [312, 26] on div "Date: [DATE] Test: Full 30 minute IQ test" at bounding box center [265, 16] width 331 height 20
